Goal: Task Accomplishment & Management: Manage account settings

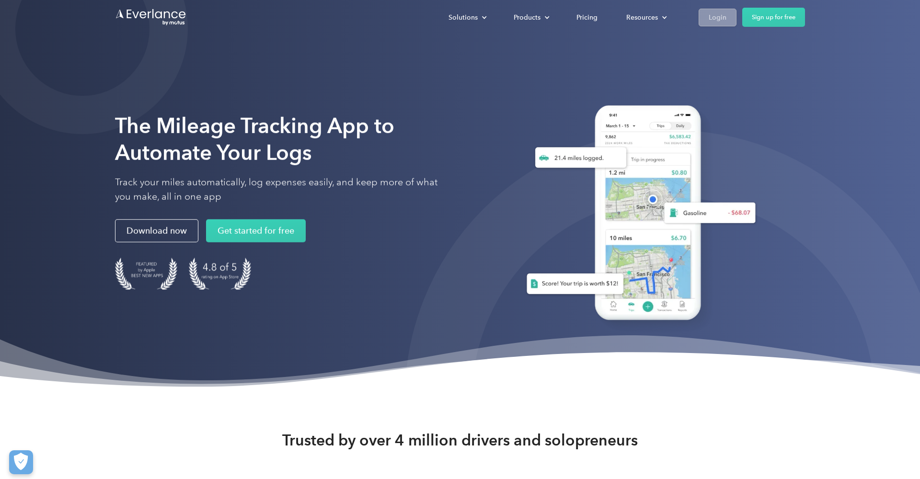
click at [715, 18] on div "Login" at bounding box center [718, 17] width 18 height 12
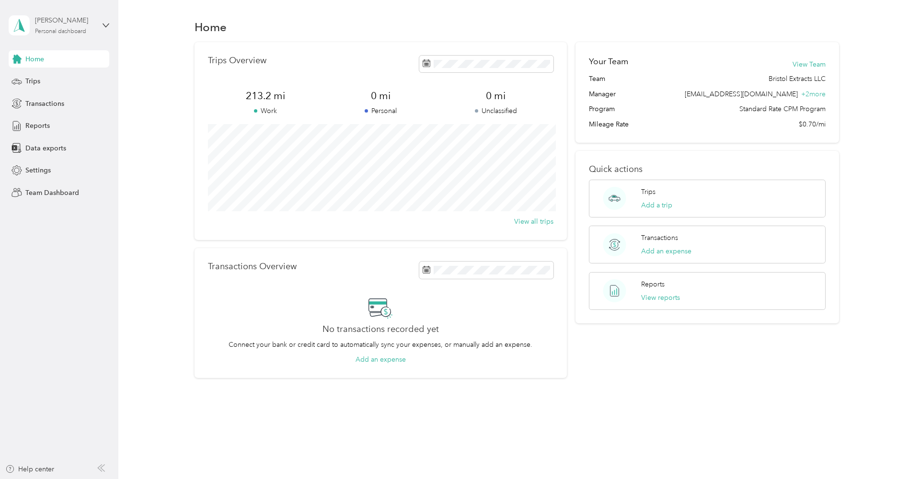
click at [62, 32] on div "Personal dashboard" at bounding box center [60, 32] width 51 height 6
click at [50, 79] on div "Team dashboard" at bounding box center [42, 76] width 51 height 10
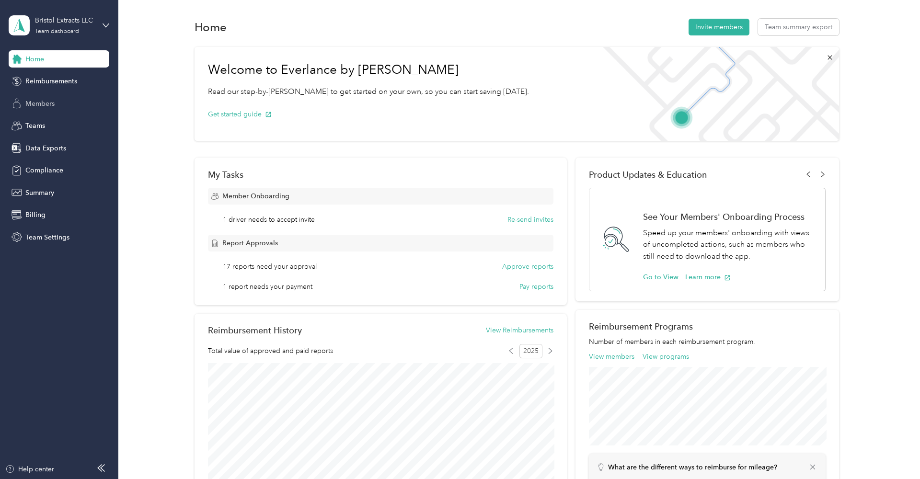
click at [35, 99] on span "Members" at bounding box center [39, 104] width 29 height 10
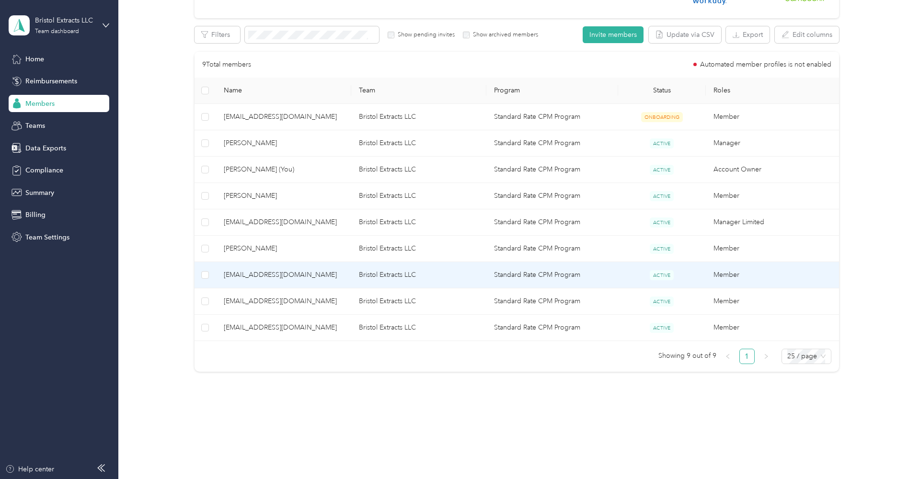
scroll to position [152, 0]
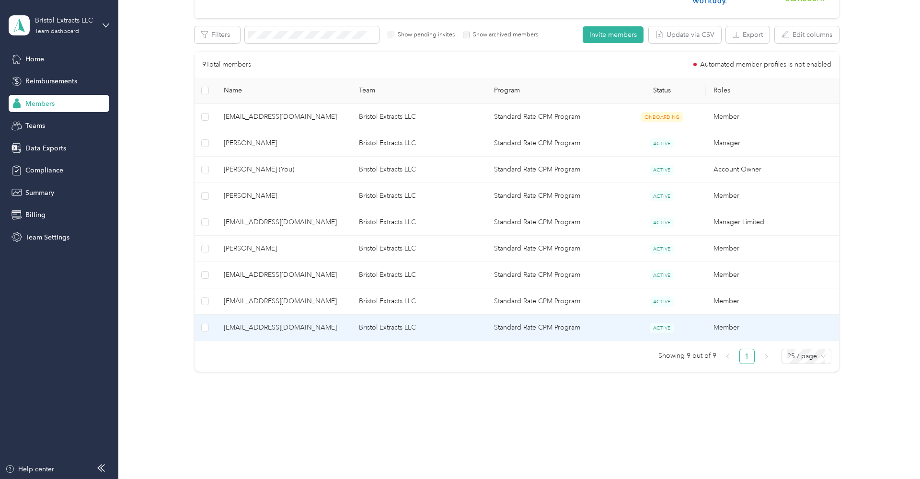
click at [253, 324] on span "snobbydankins22@gmail.com" at bounding box center [284, 327] width 120 height 11
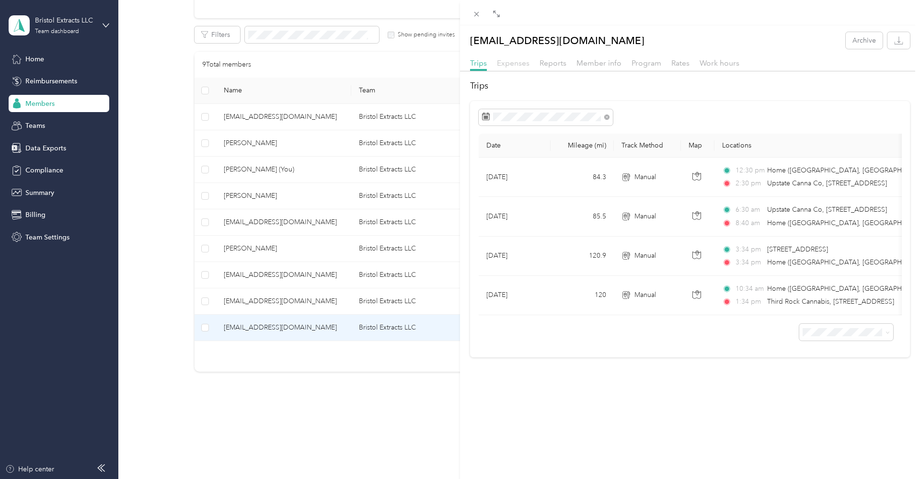
click at [517, 62] on span "Expenses" at bounding box center [513, 62] width 33 height 9
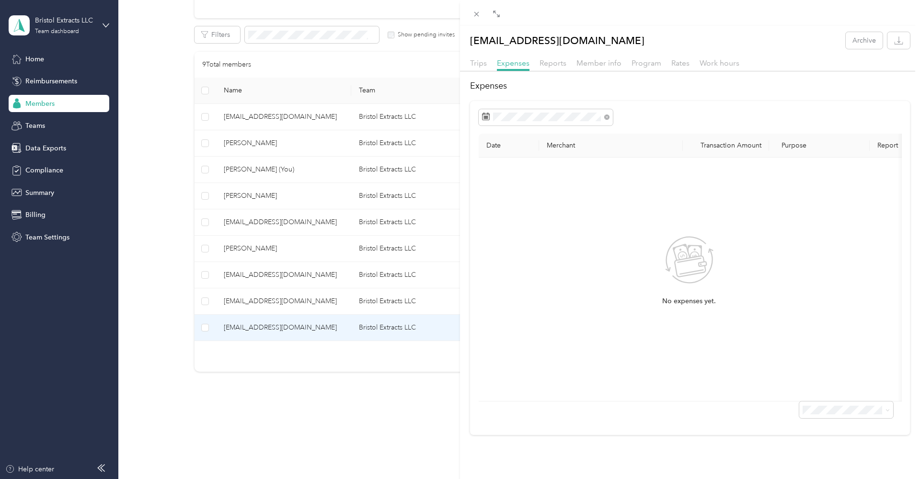
click at [243, 298] on div "snobbydankins22@gmail.com Archive Trips Expenses Reports Member info Program Ra…" at bounding box center [460, 239] width 920 height 479
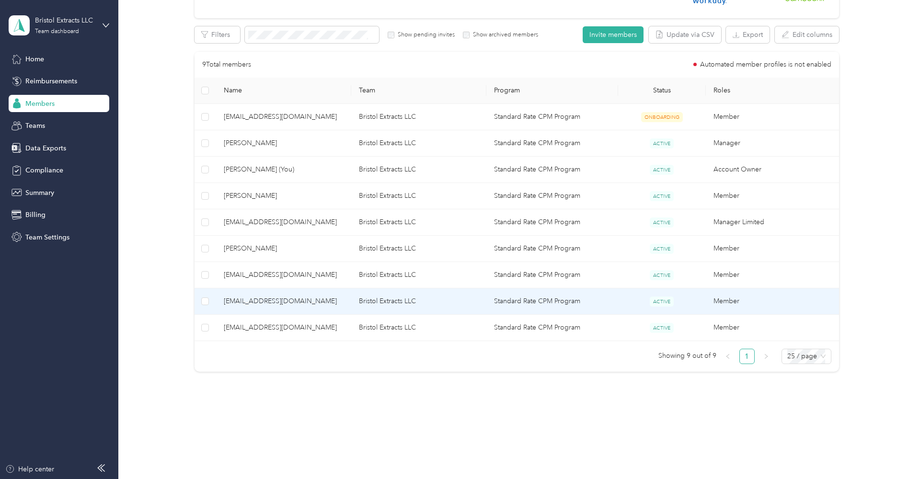
click at [250, 301] on span "apellett@bristolextracts.com" at bounding box center [284, 301] width 120 height 11
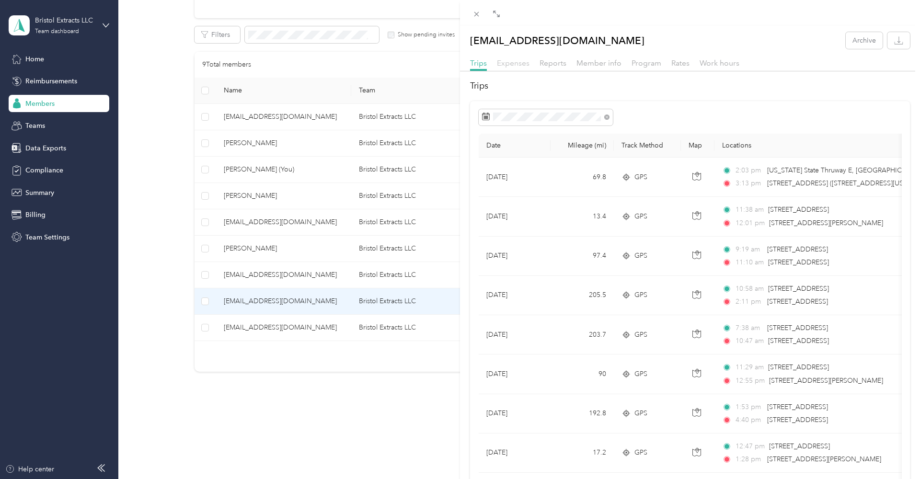
click at [522, 63] on span "Expenses" at bounding box center [513, 62] width 33 height 9
